Goal: Task Accomplishment & Management: Complete application form

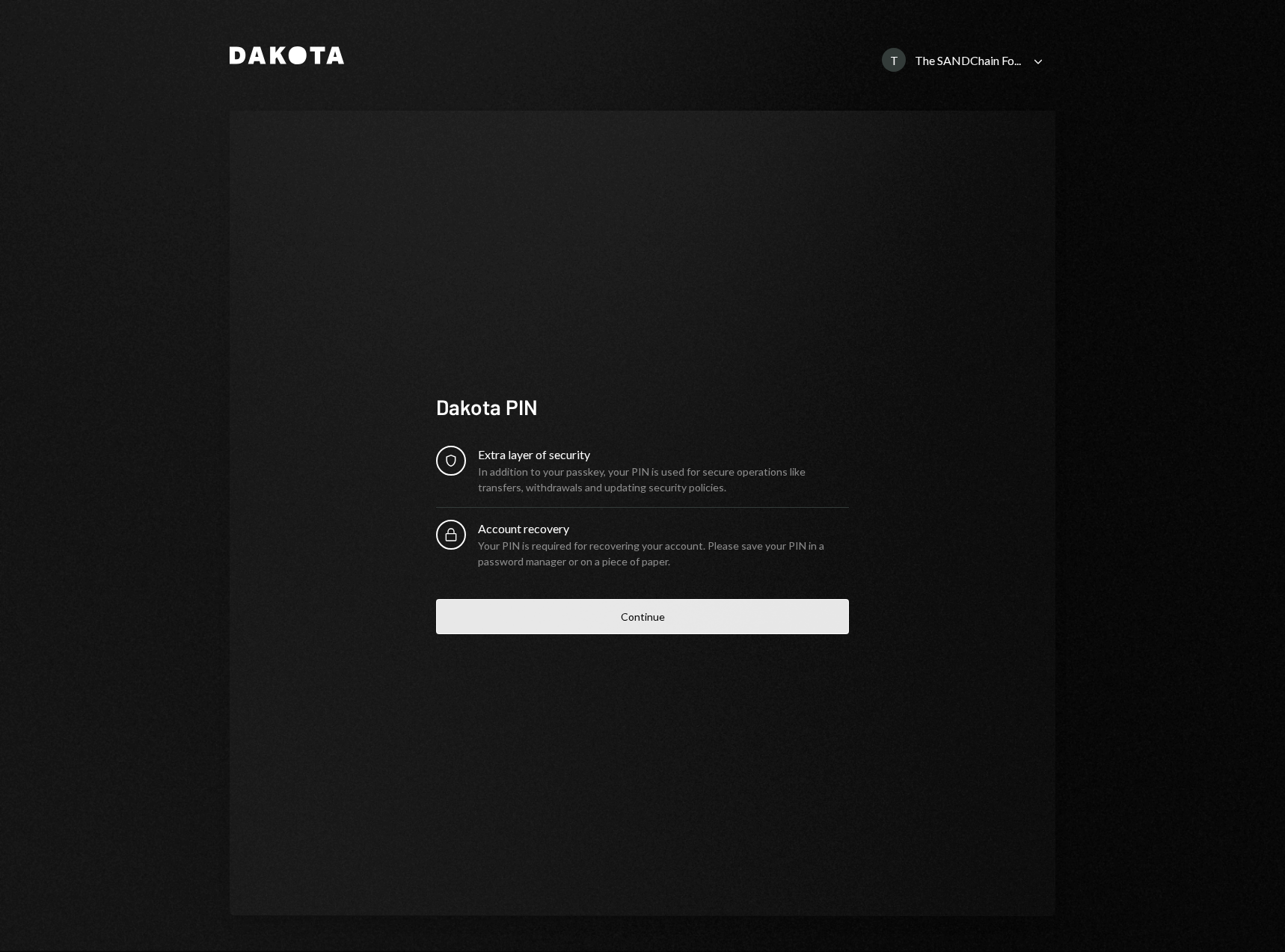
click at [681, 617] on button "Continue" at bounding box center [642, 616] width 413 height 35
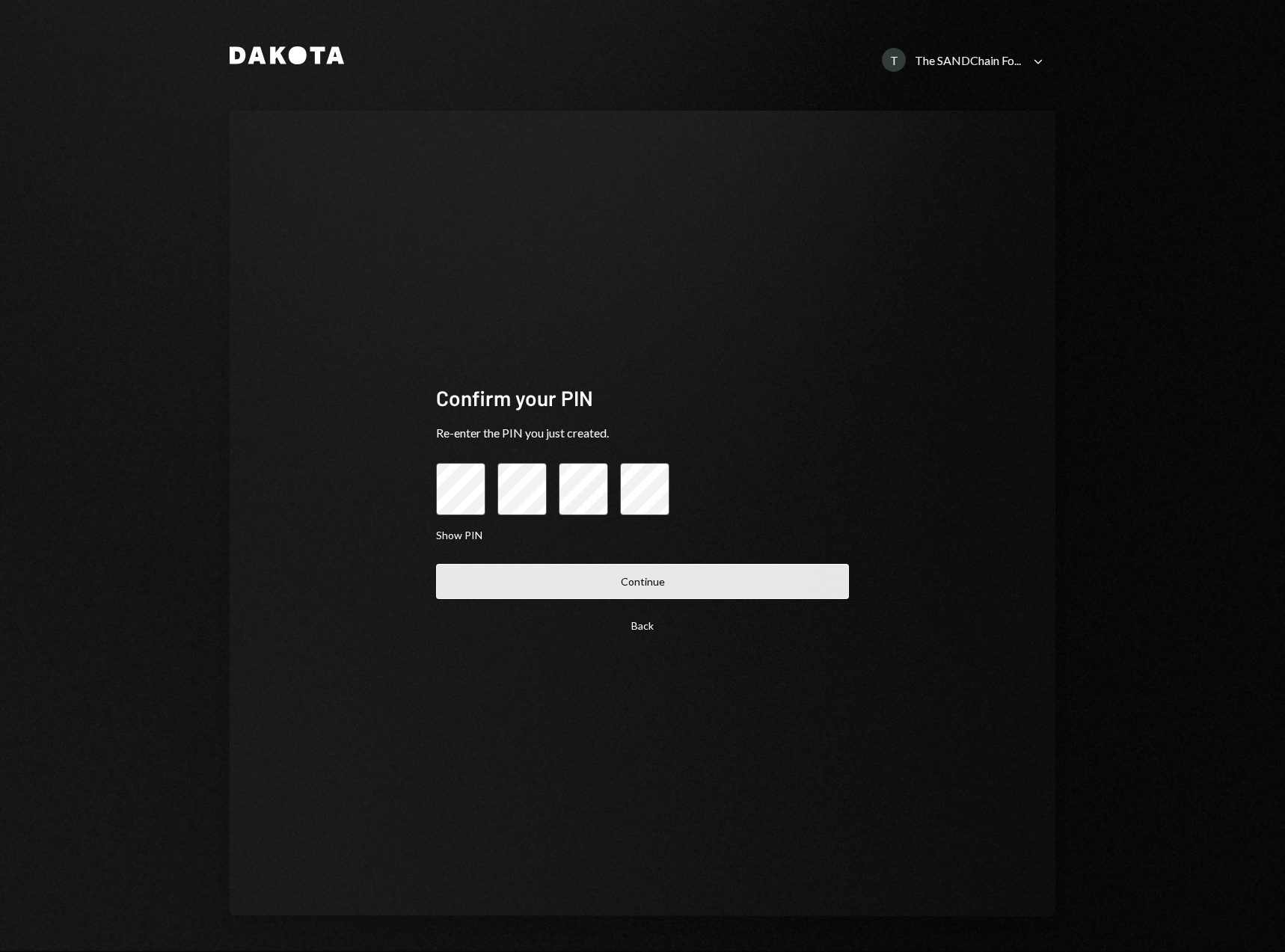
click at [667, 578] on button "Continue" at bounding box center [642, 580] width 413 height 35
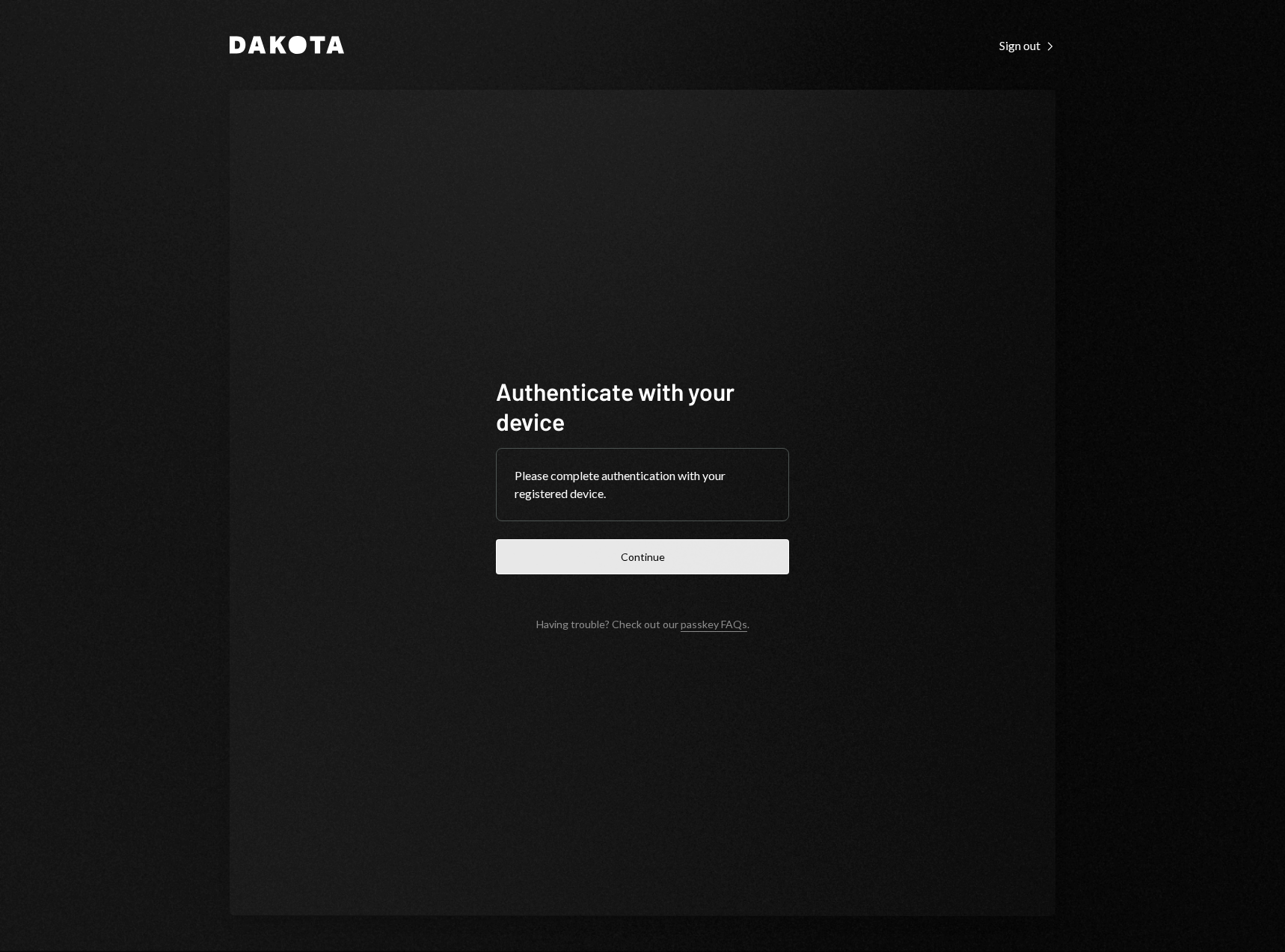
click at [651, 558] on button "Continue" at bounding box center [642, 556] width 293 height 35
